Goal: Transaction & Acquisition: Purchase product/service

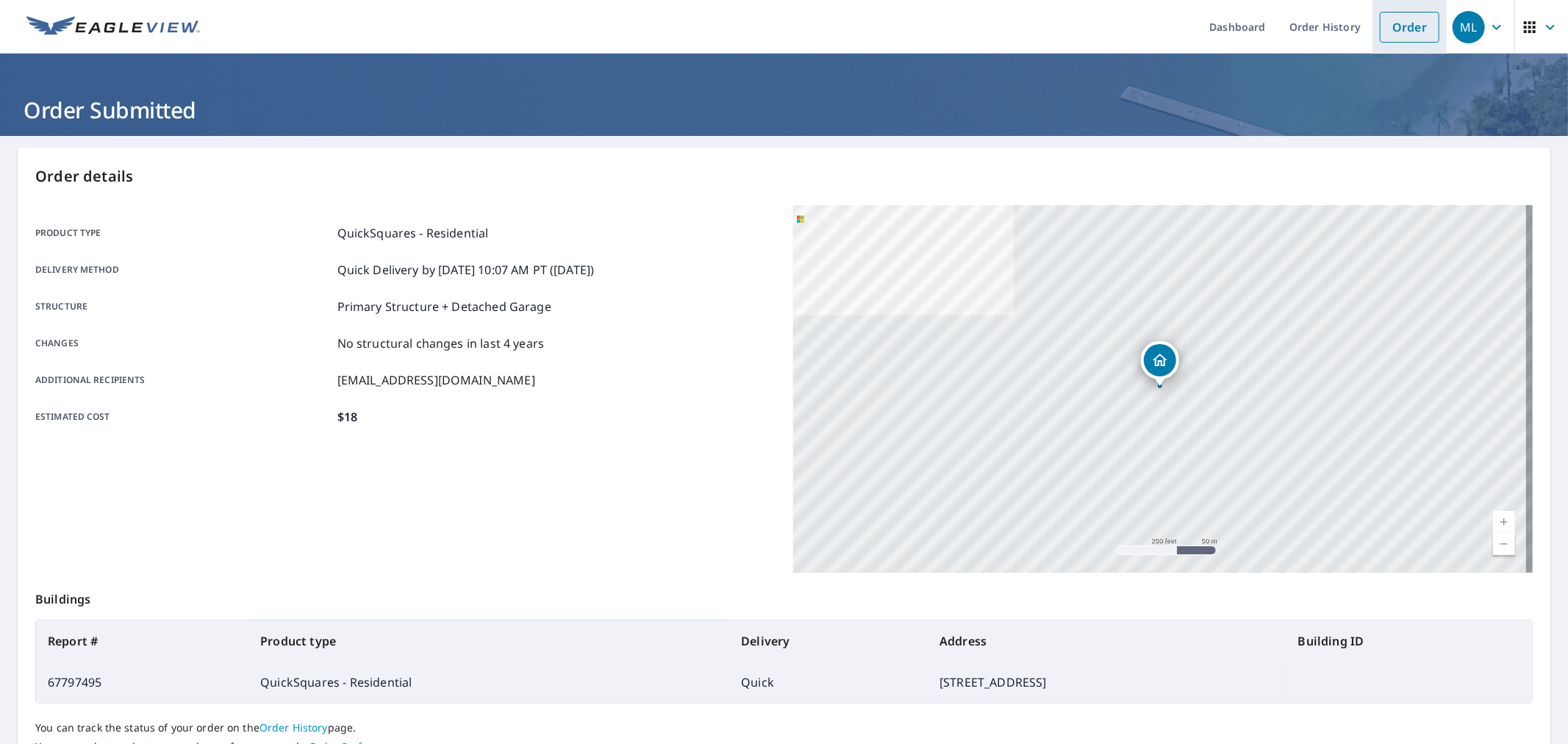
click at [1399, 25] on link "Order" at bounding box center [1409, 27] width 59 height 31
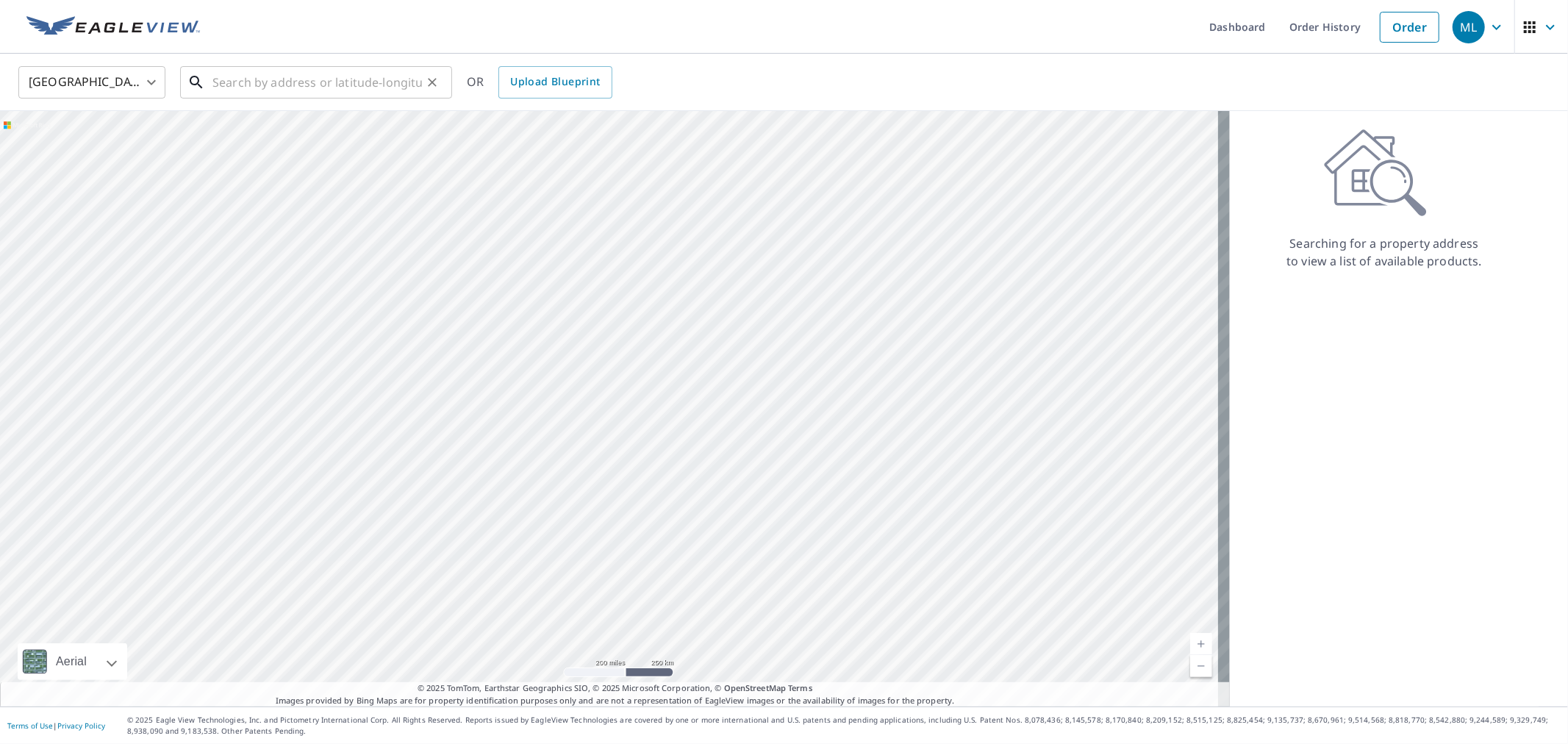
click at [286, 84] on input "text" at bounding box center [317, 82] width 209 height 41
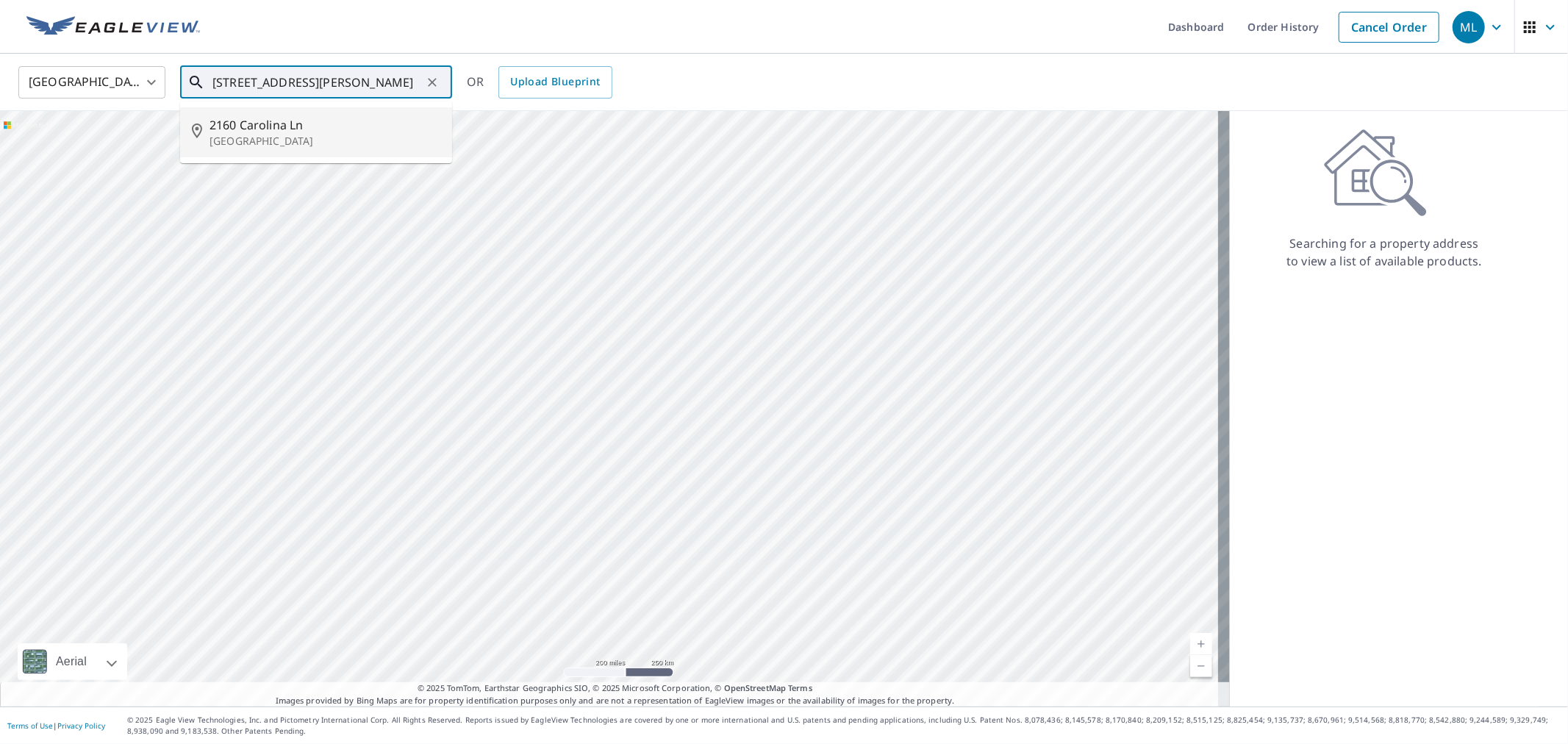
click at [285, 128] on span "2160 Carolina Ln" at bounding box center [324, 125] width 231 height 17
type input "[STREET_ADDRESS]"
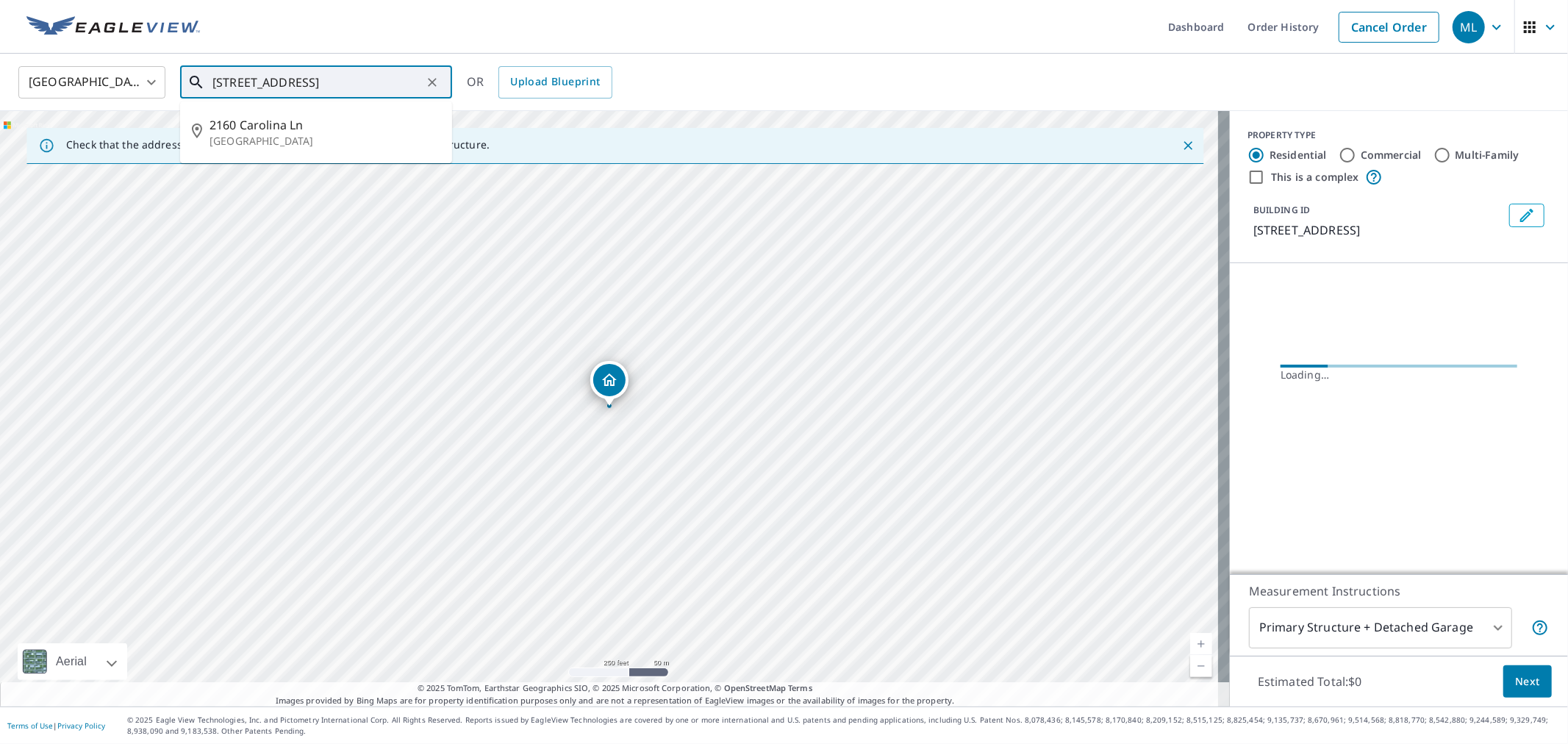
drag, startPoint x: 214, startPoint y: 83, endPoint x: 305, endPoint y: 81, distance: 91.0
click at [305, 81] on input "[STREET_ADDRESS]" at bounding box center [317, 82] width 209 height 41
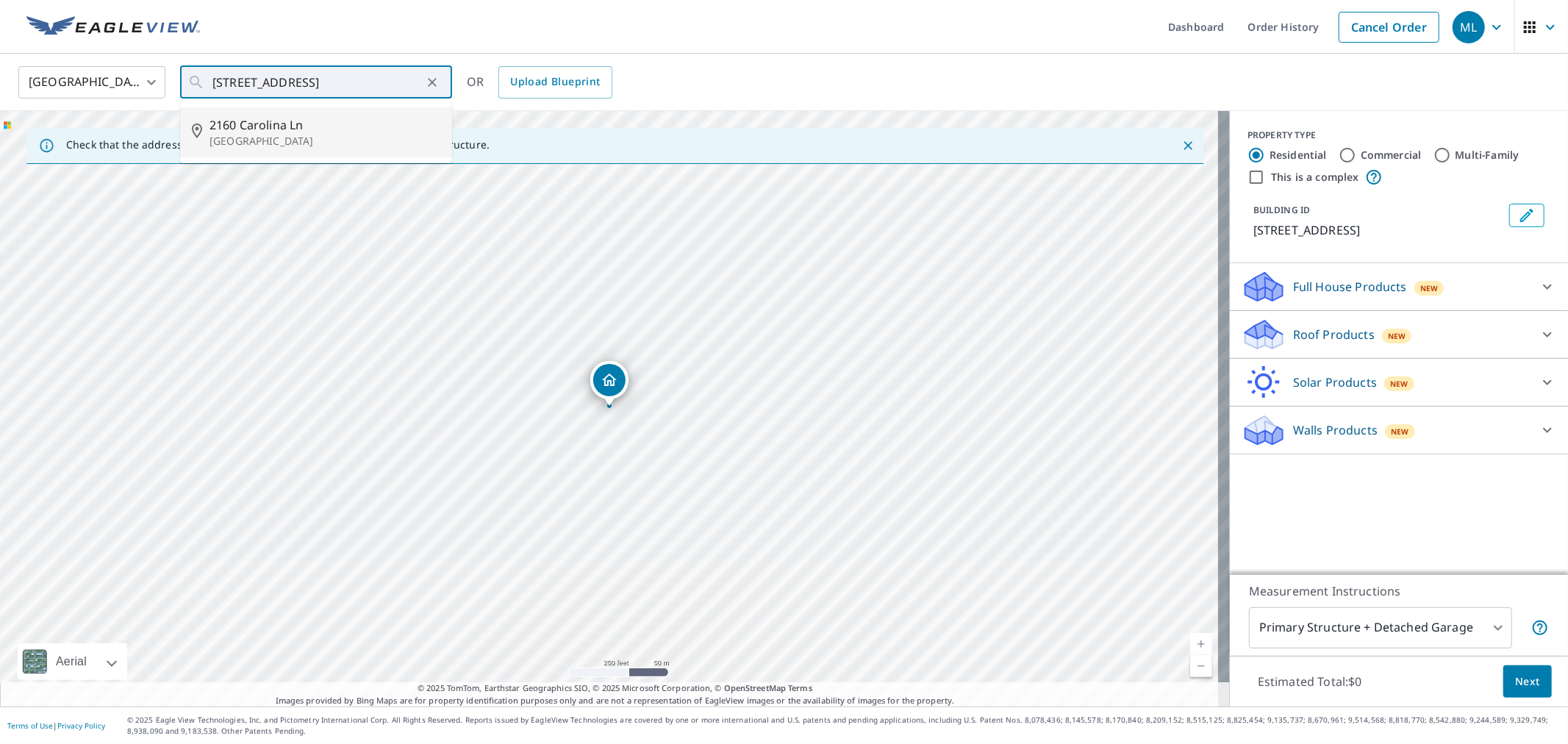
click at [1313, 328] on p "Roof Products" at bounding box center [1334, 335] width 82 height 17
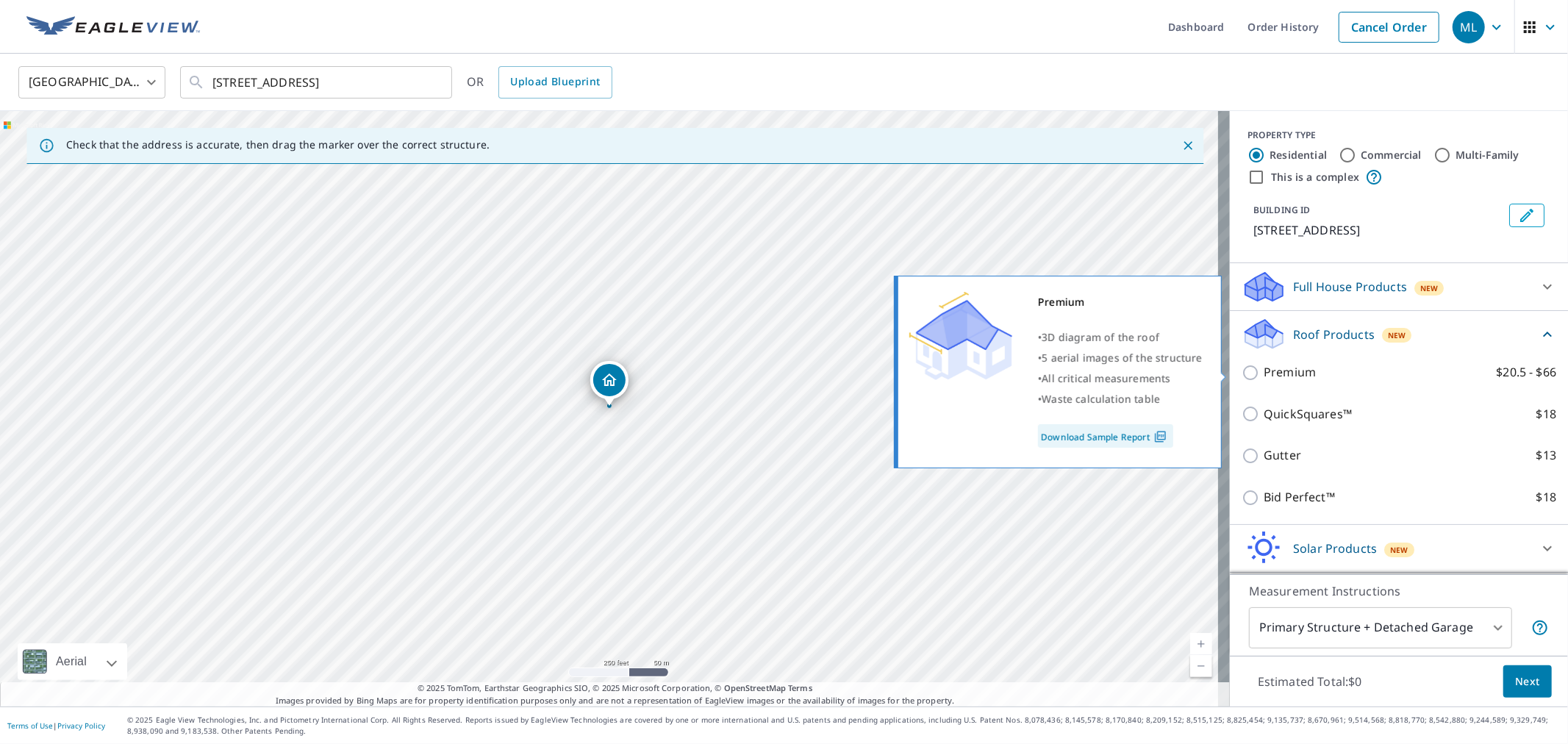
click at [1279, 375] on p "Premium" at bounding box center [1290, 372] width 52 height 18
click at [1264, 375] on input "Premium $20.5 - $66" at bounding box center [1253, 373] width 22 height 17
checkbox input "true"
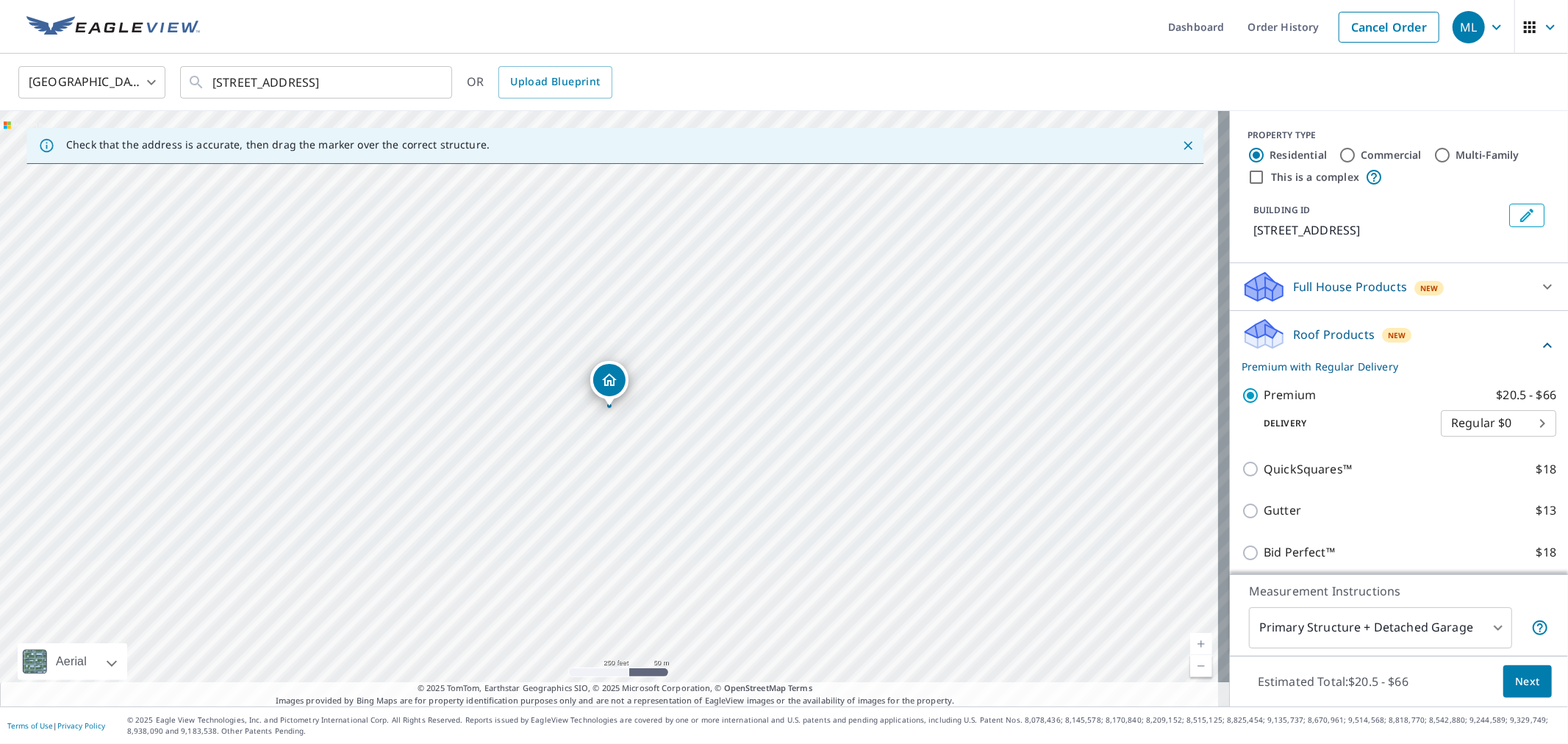
click at [1535, 686] on button "Next" at bounding box center [1528, 682] width 48 height 33
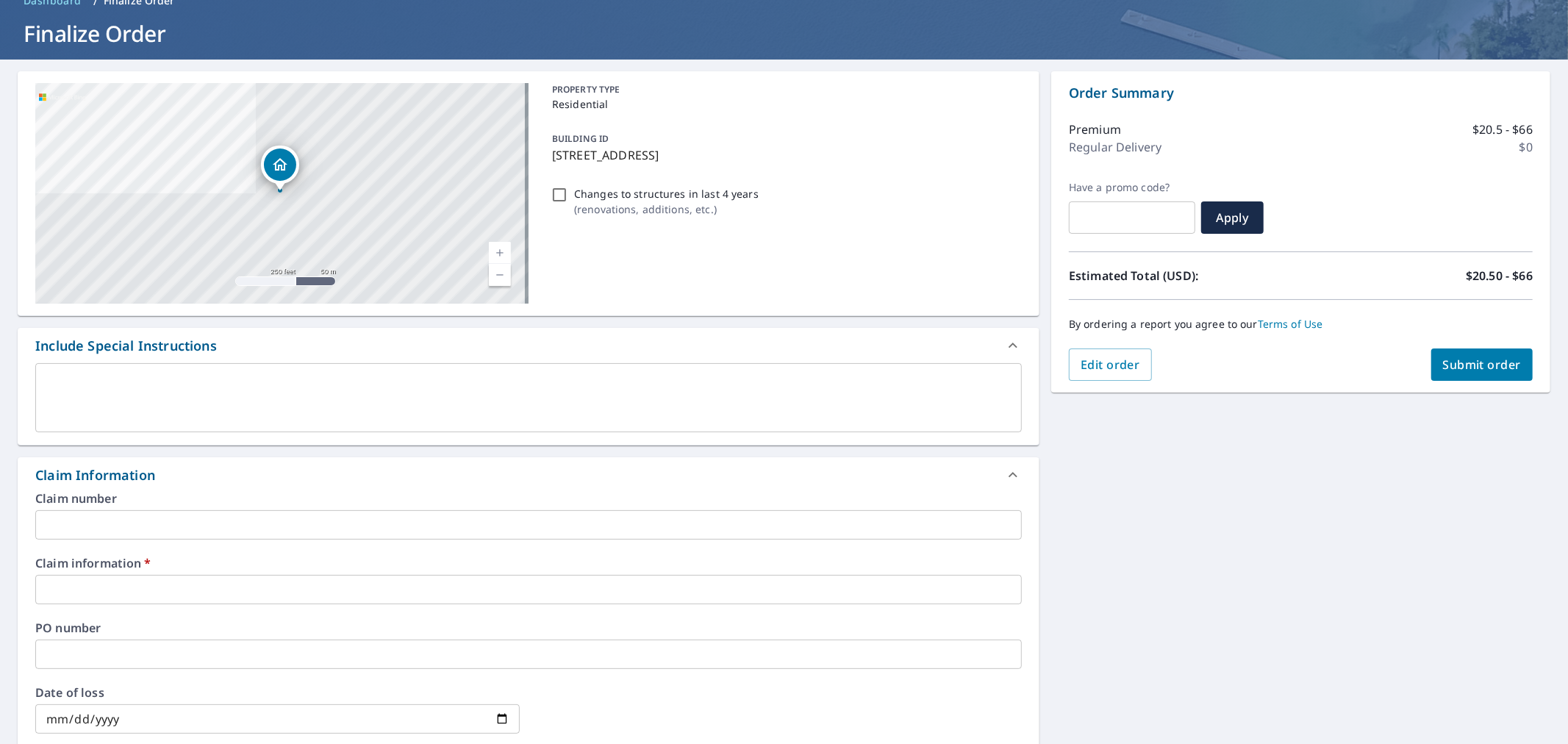
scroll to position [163, 0]
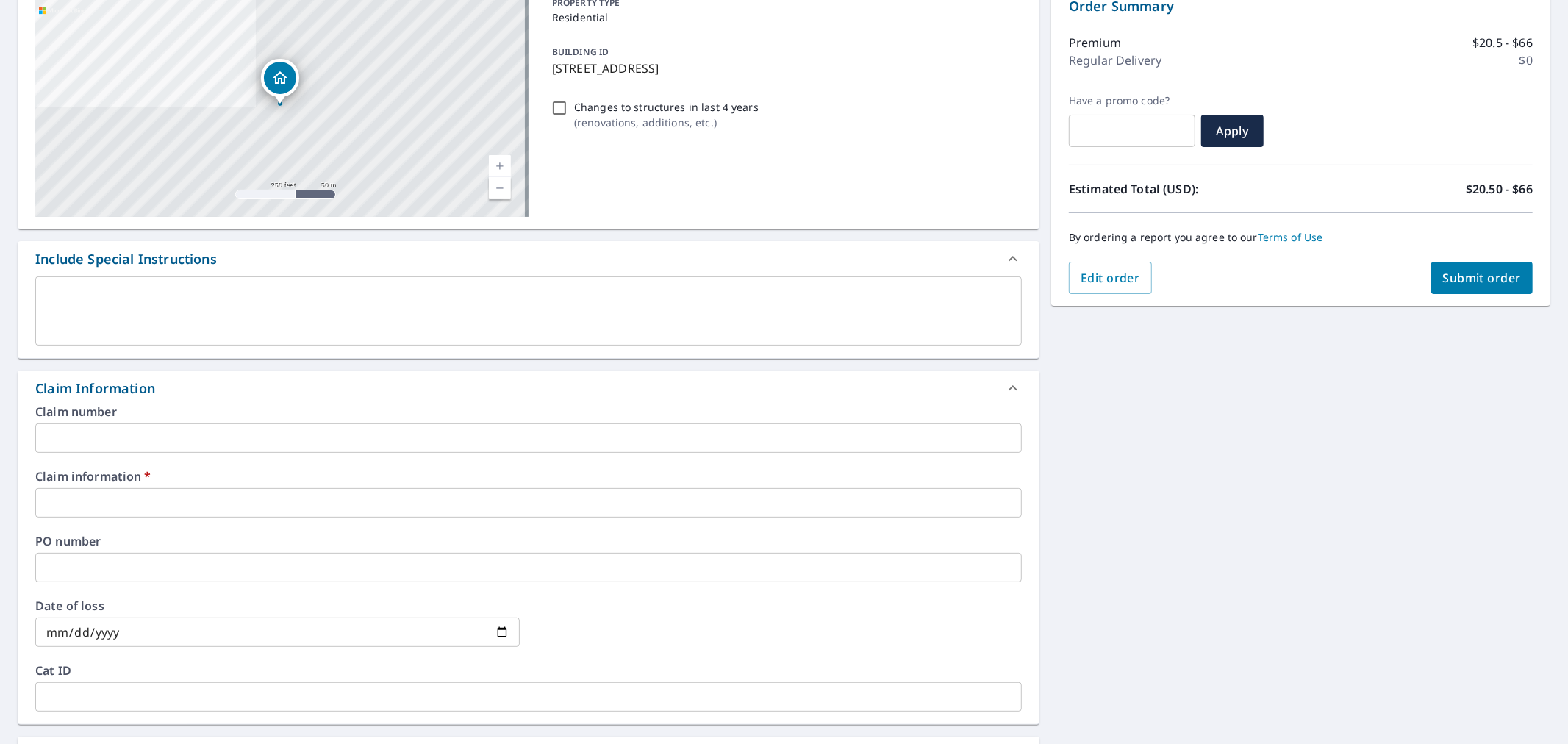
click at [251, 500] on input "text" at bounding box center [528, 503] width 987 height 29
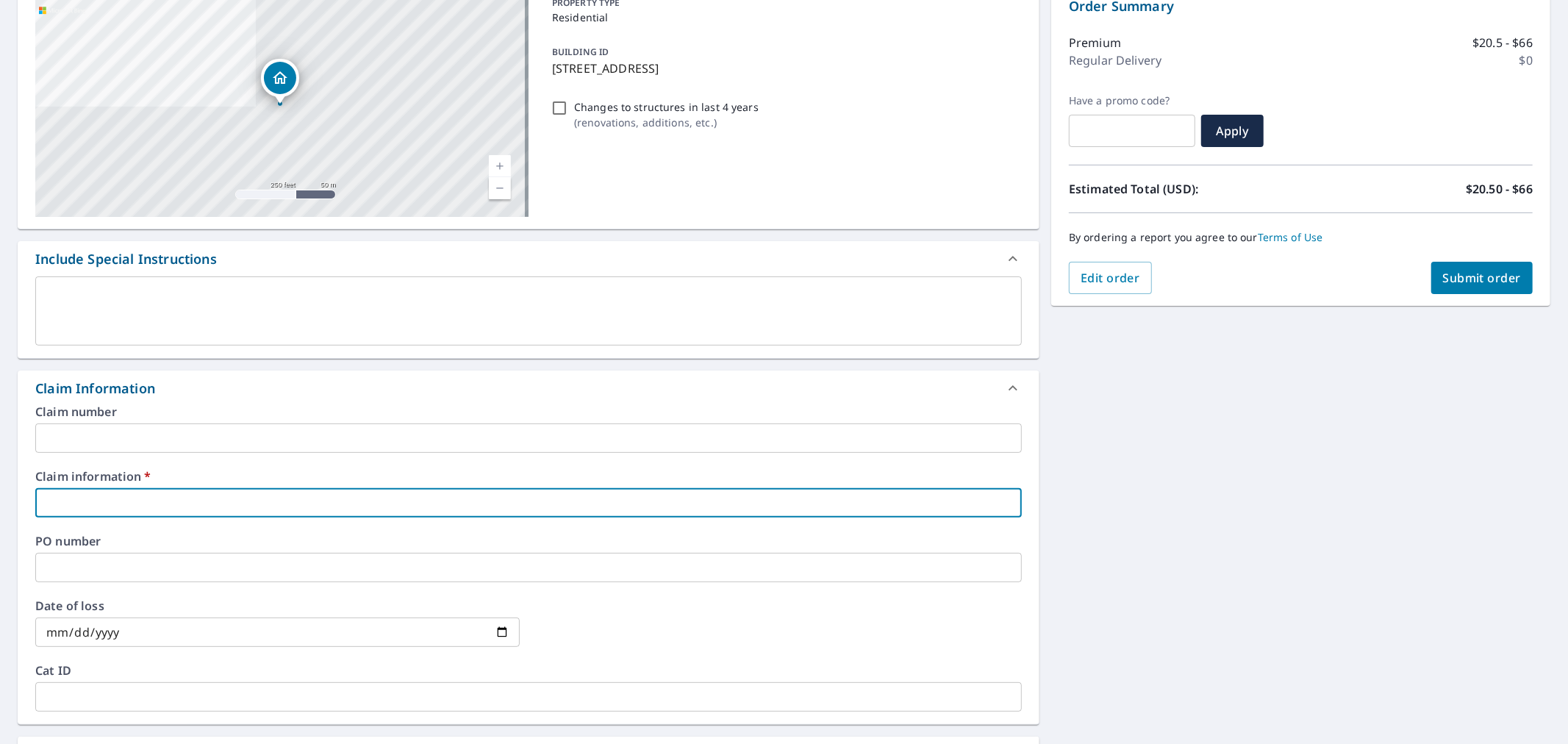
paste input "2160 Carolina Ln"
type input "2160 Carolina Ln"
checkbox input "true"
type input "2160 Carolina Ln"
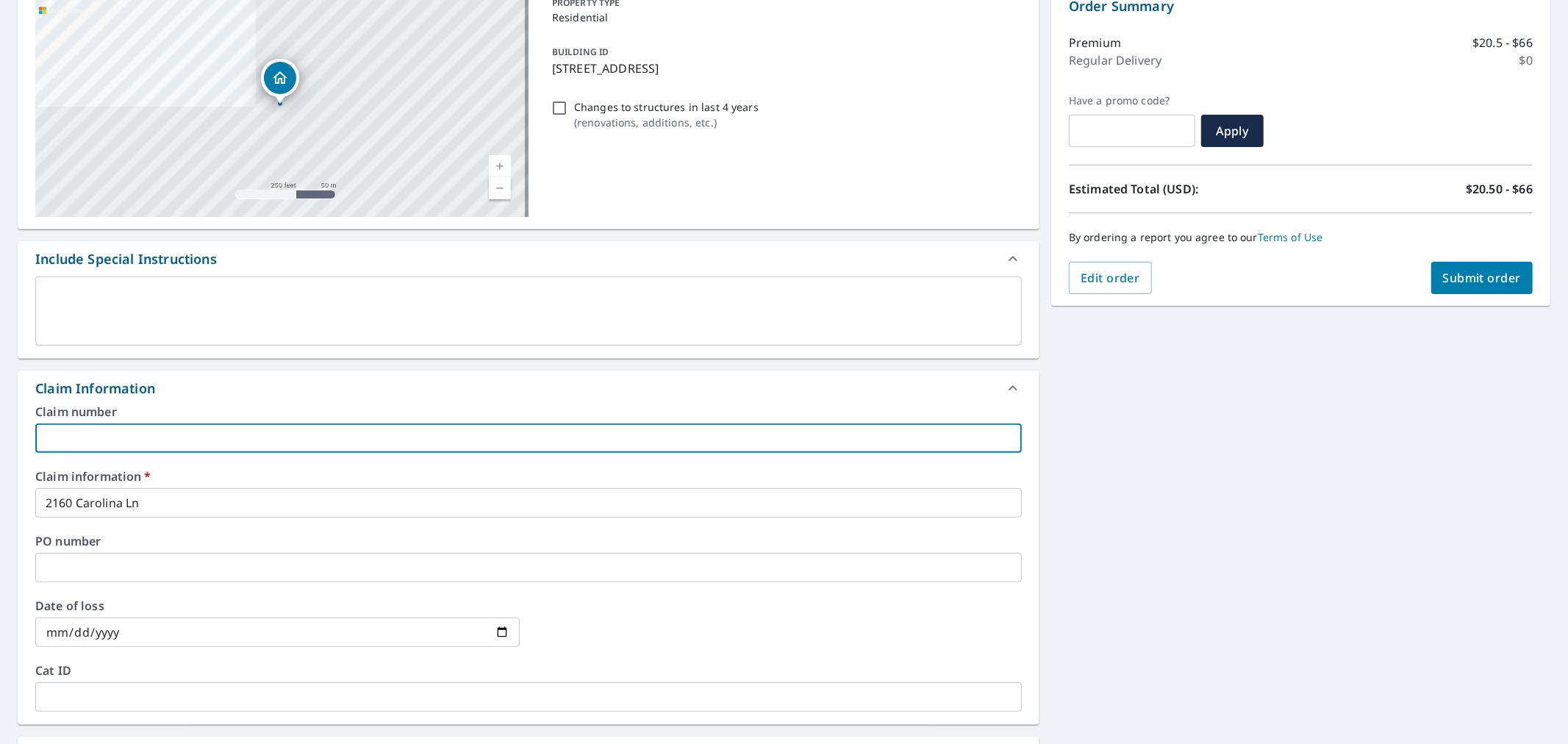
click at [207, 436] on input "text" at bounding box center [528, 438] width 987 height 29
type input "Maple Leaf Roofing"
checkbox input "true"
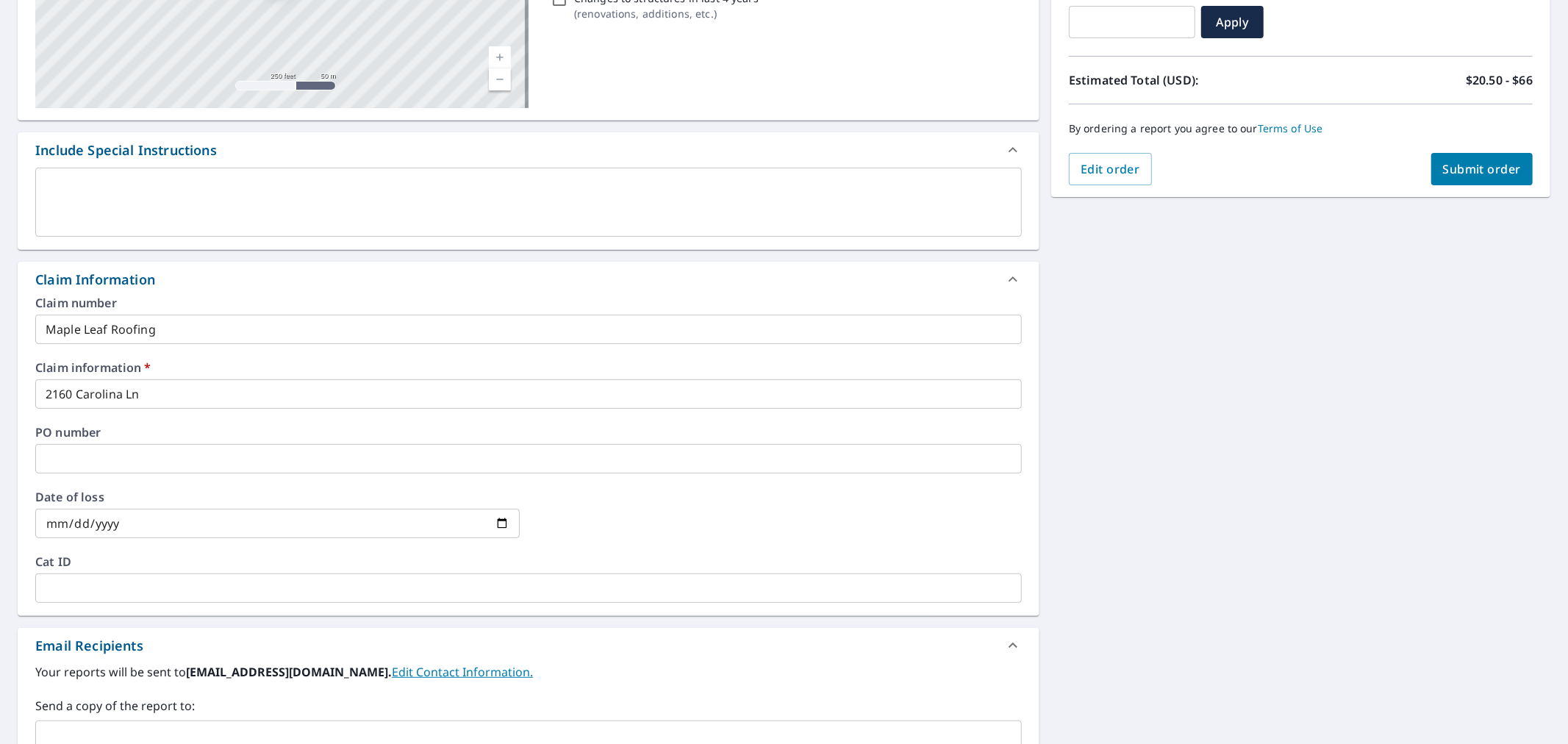
scroll to position [408, 0]
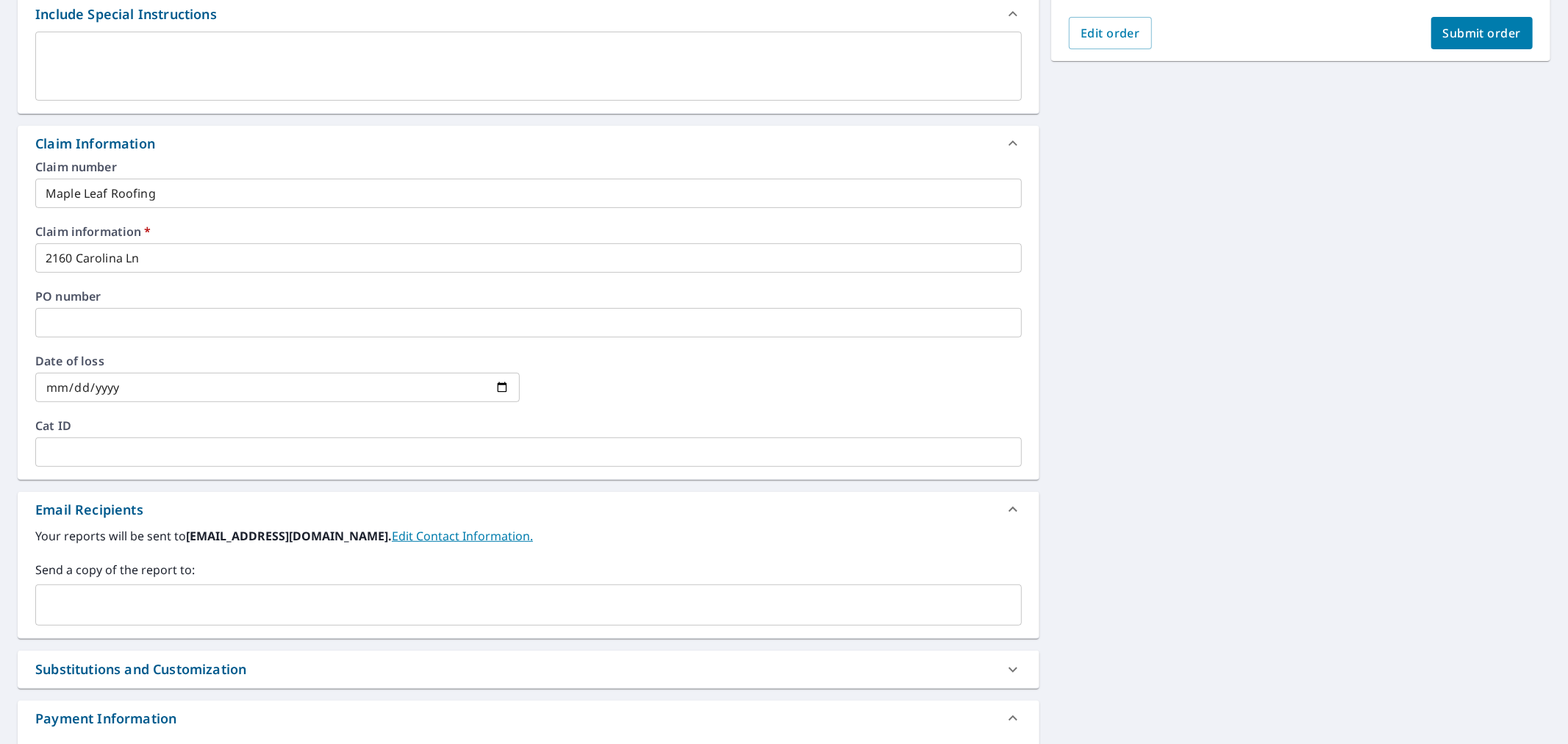
click at [398, 597] on input "text" at bounding box center [518, 604] width 952 height 28
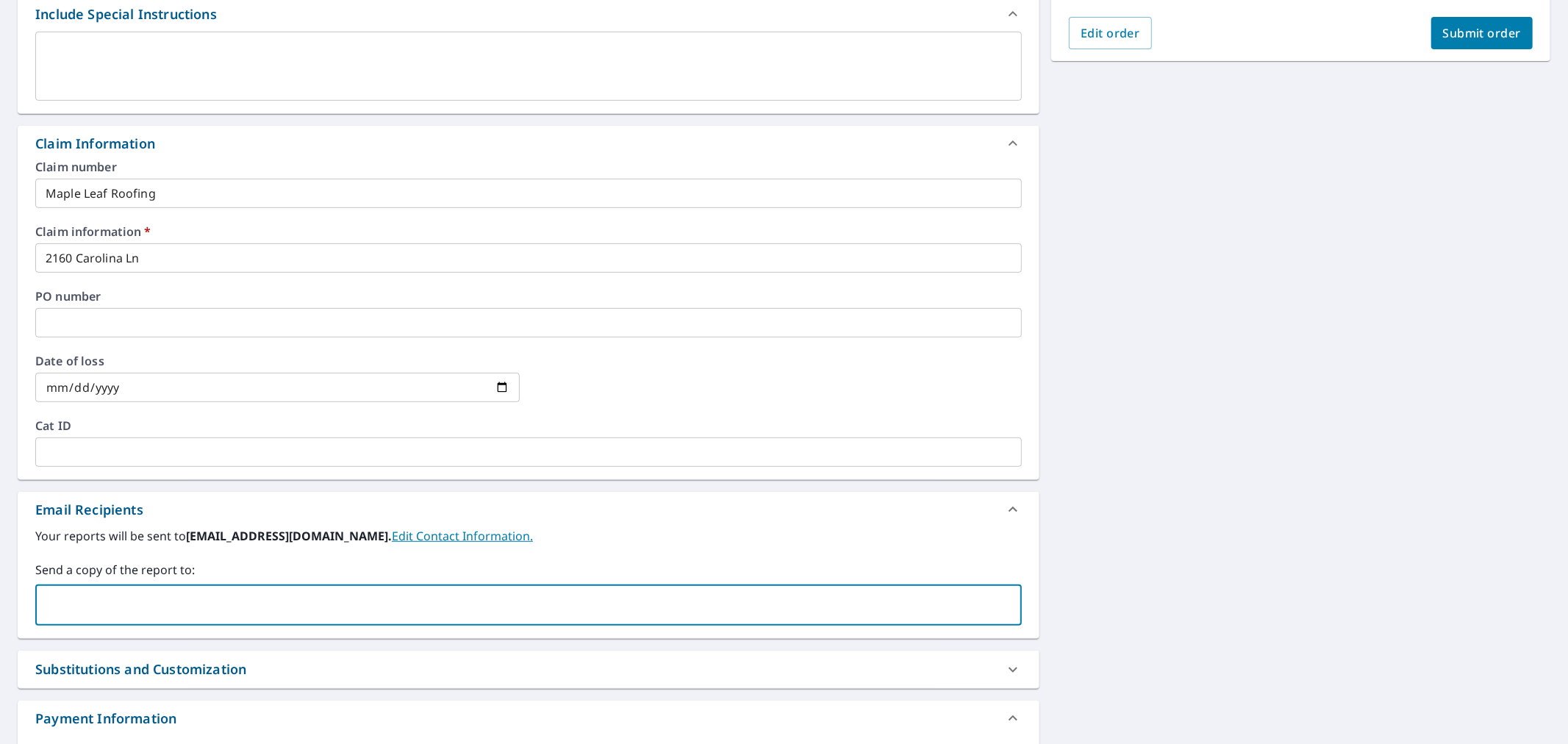
paste input "[EMAIL_ADDRESS][DOMAIN_NAME]"
type input "[EMAIL_ADDRESS][DOMAIN_NAME]"
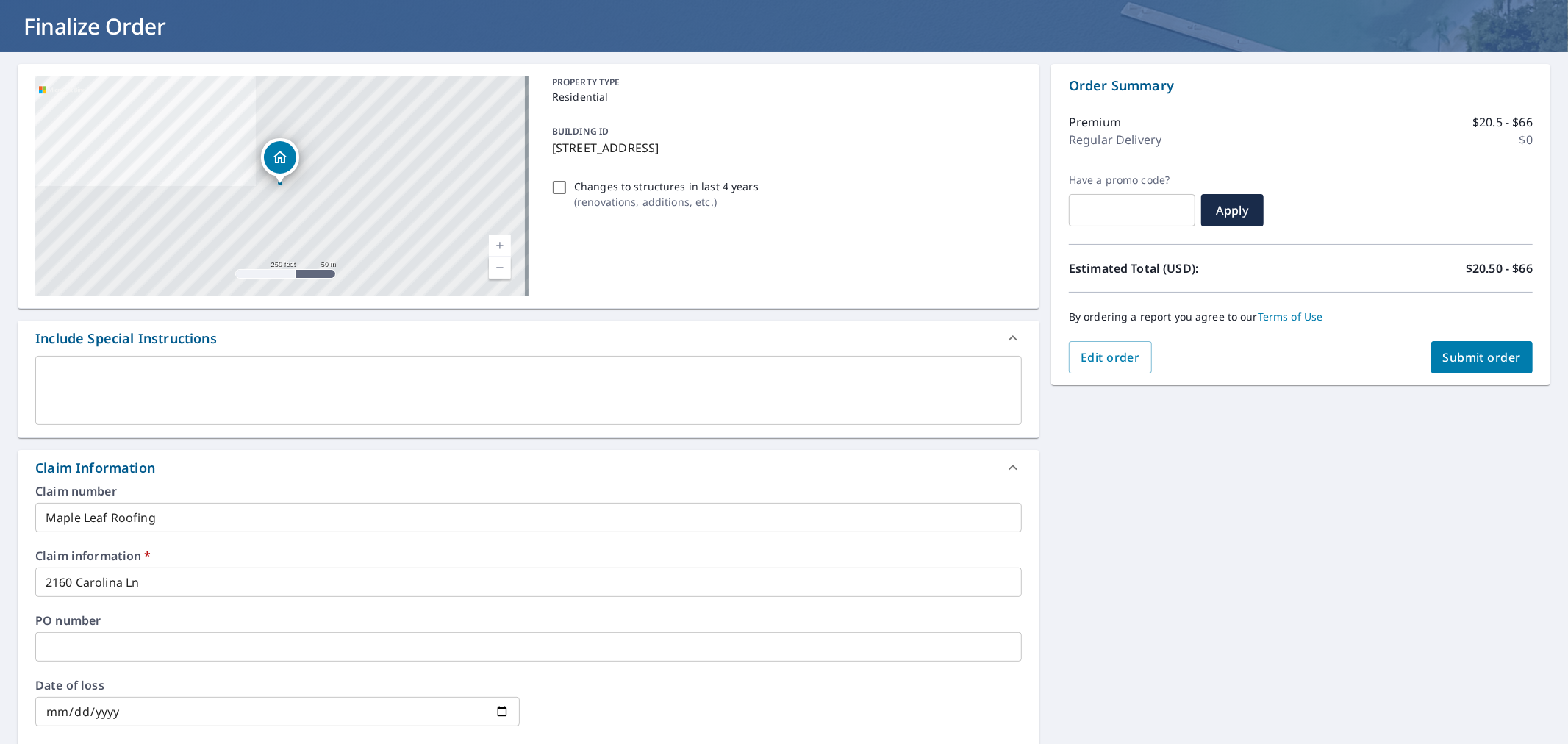
scroll to position [82, 0]
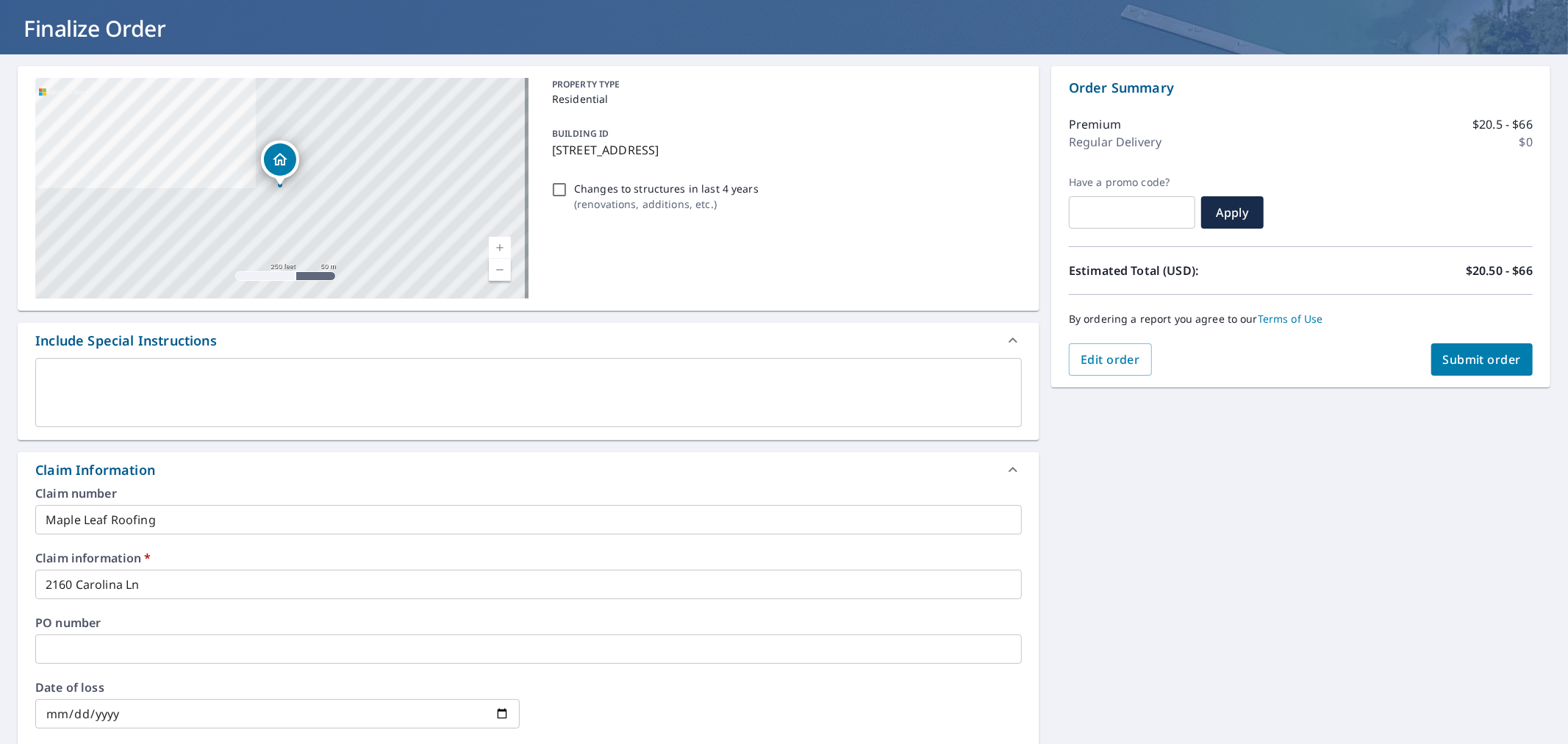
click at [1467, 370] on button "Submit order" at bounding box center [1482, 359] width 102 height 33
checkbox input "true"
